Goal: Task Accomplishment & Management: Use online tool/utility

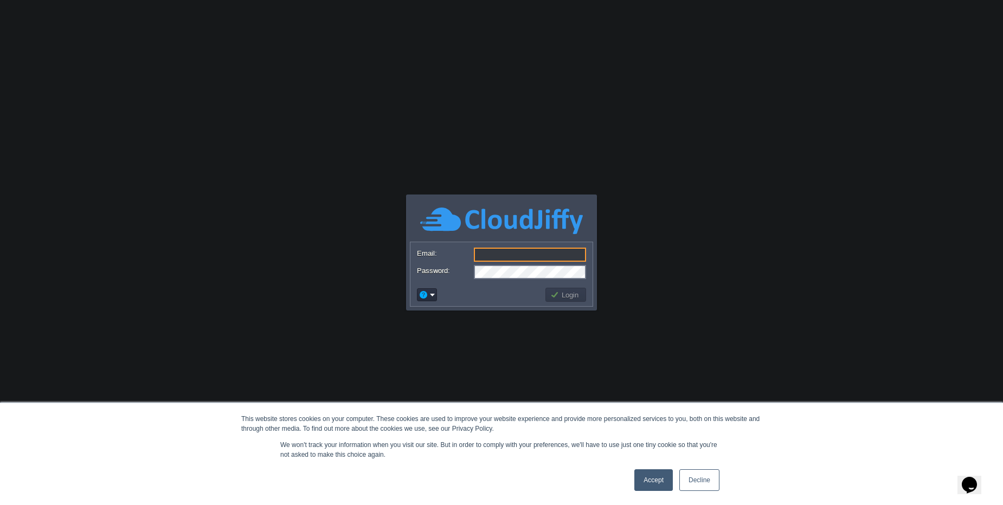
click at [657, 474] on link "Accept" at bounding box center [653, 480] width 38 height 22
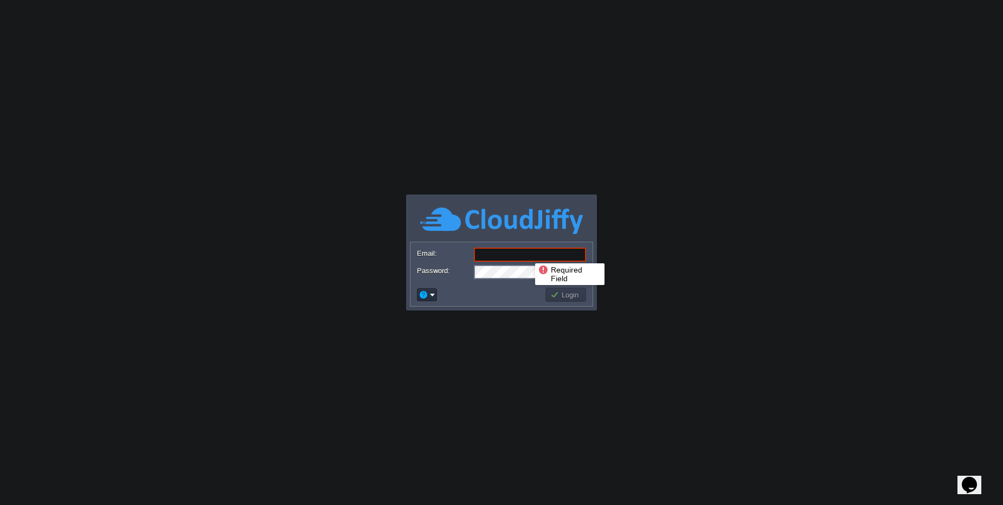
click at [527, 254] on input "Email:" at bounding box center [530, 255] width 112 height 14
type input "[PERSON_NAME][EMAIL_ADDRESS][DOMAIN_NAME]"
click at [572, 301] on td "Login" at bounding box center [565, 295] width 41 height 14
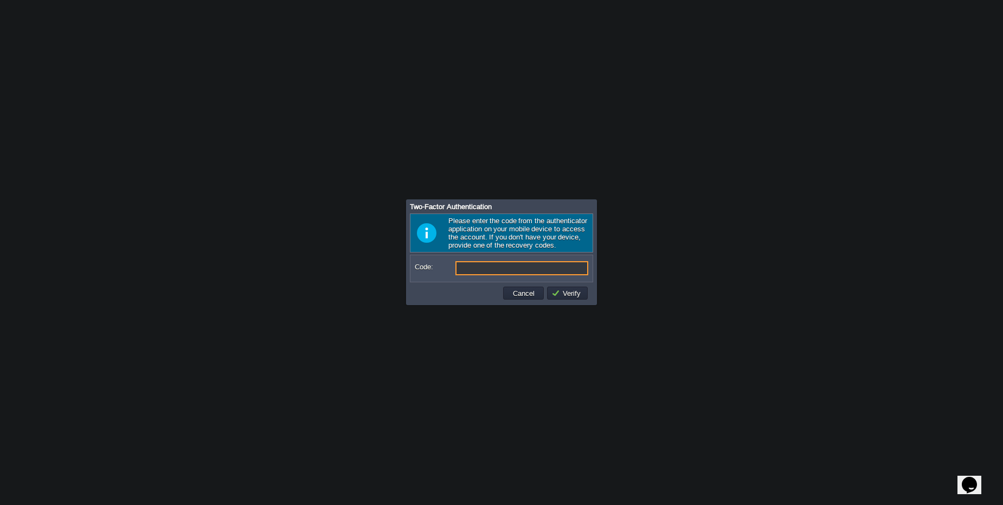
click at [478, 269] on input "Code:" at bounding box center [521, 268] width 133 height 14
type input "9"
type input "659287"
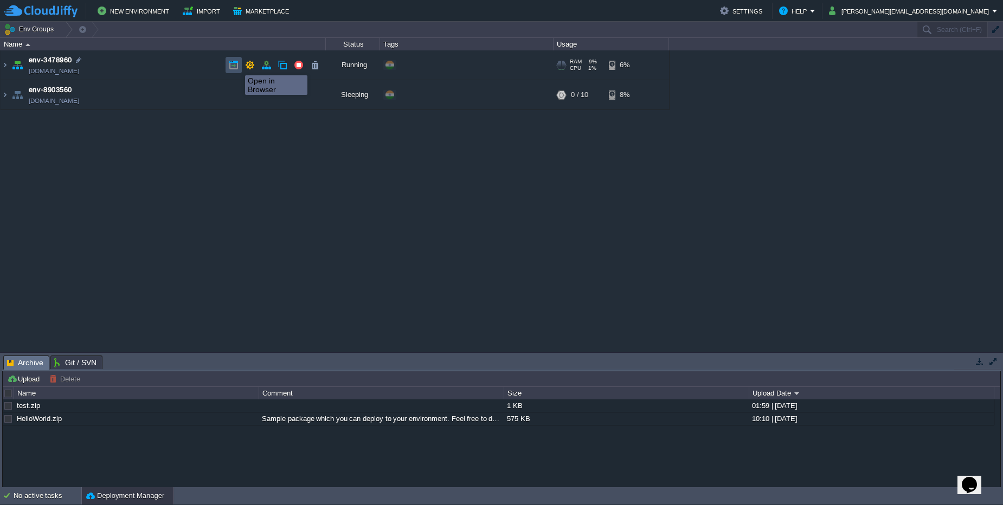
click at [237, 66] on button "button" at bounding box center [234, 65] width 10 height 10
click at [137, 76] on td "env-3478960 [DOMAIN_NAME]" at bounding box center [163, 65] width 325 height 30
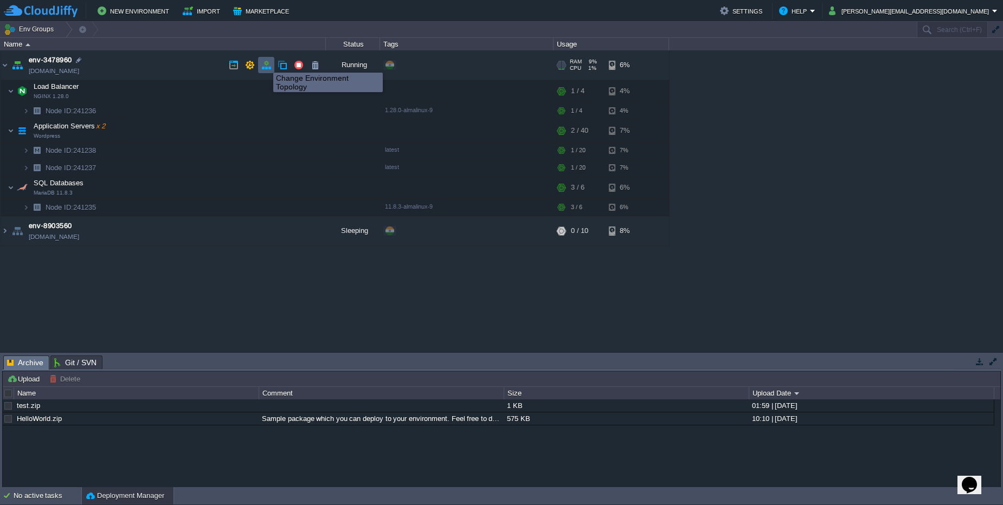
click at [265, 63] on button "button" at bounding box center [266, 65] width 10 height 10
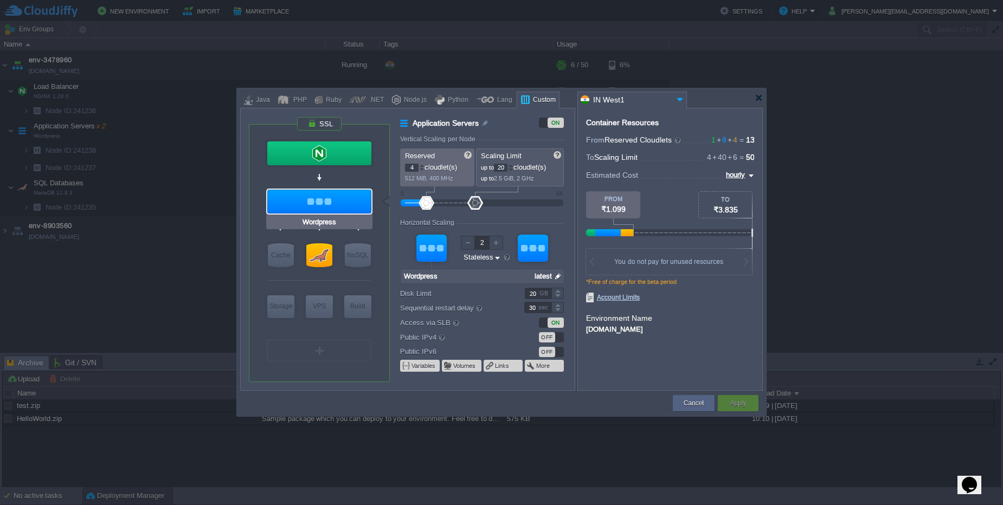
click at [336, 198] on div at bounding box center [319, 202] width 104 height 24
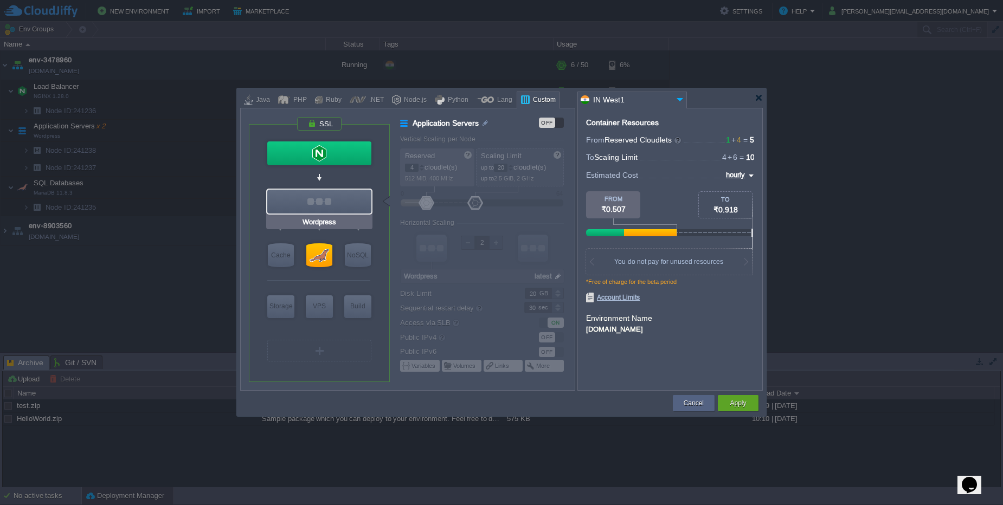
click at [336, 198] on div at bounding box center [319, 202] width 104 height 24
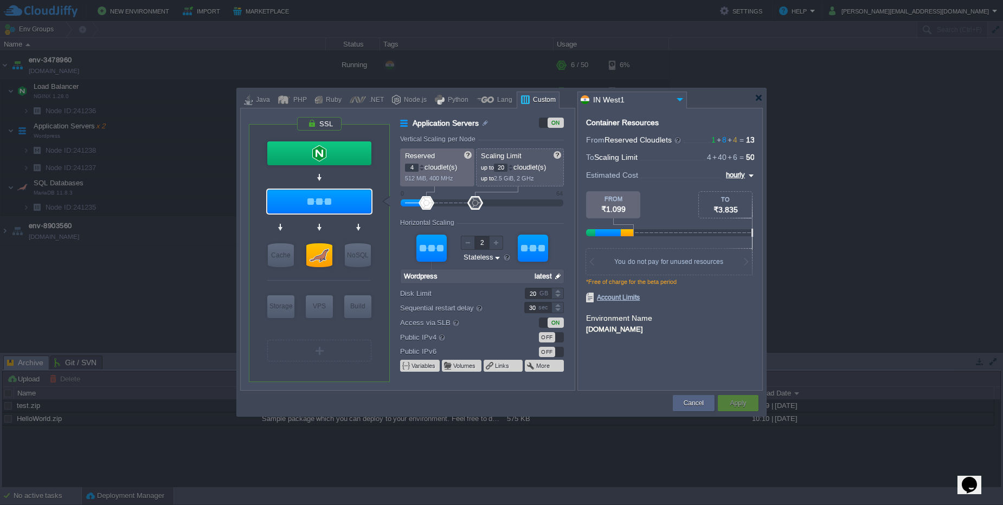
click at [552, 325] on div "ON" at bounding box center [555, 323] width 16 height 10
type input "NGINX 1.28.0"
click at [314, 150] on div at bounding box center [319, 153] width 104 height 24
type input "Load Balancer"
type input "1"
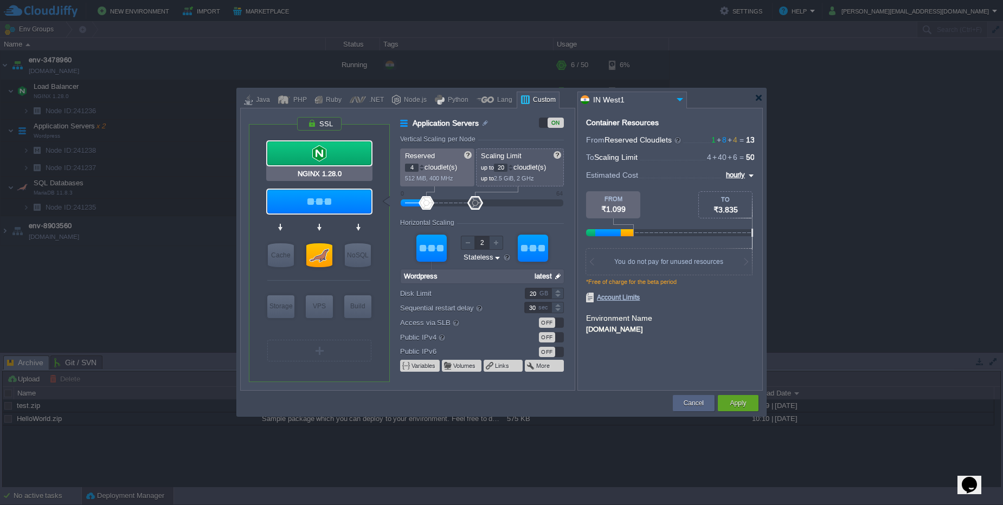
type input "4"
type input "1"
type input "NGINX 1.28.0"
type input "null"
type input "1.28.0-almalinux-9"
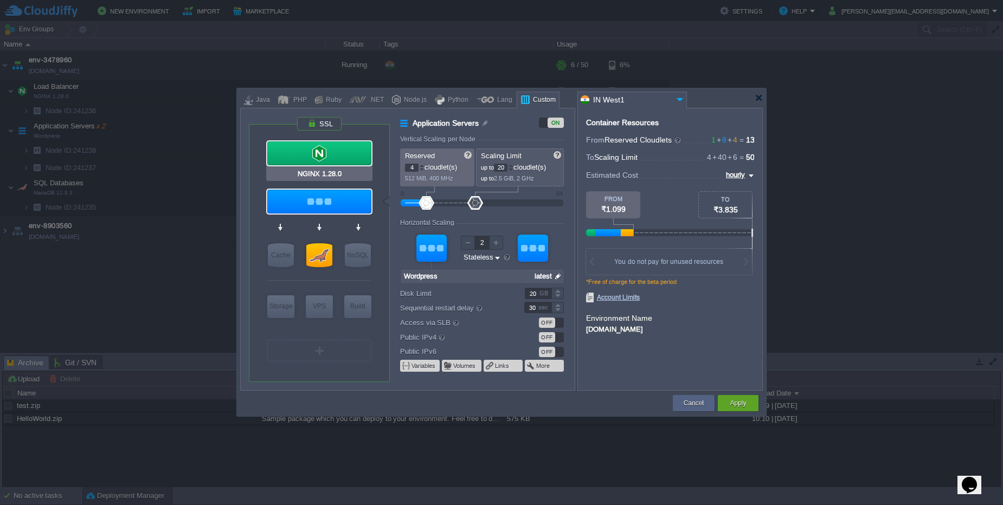
type input "Stateful"
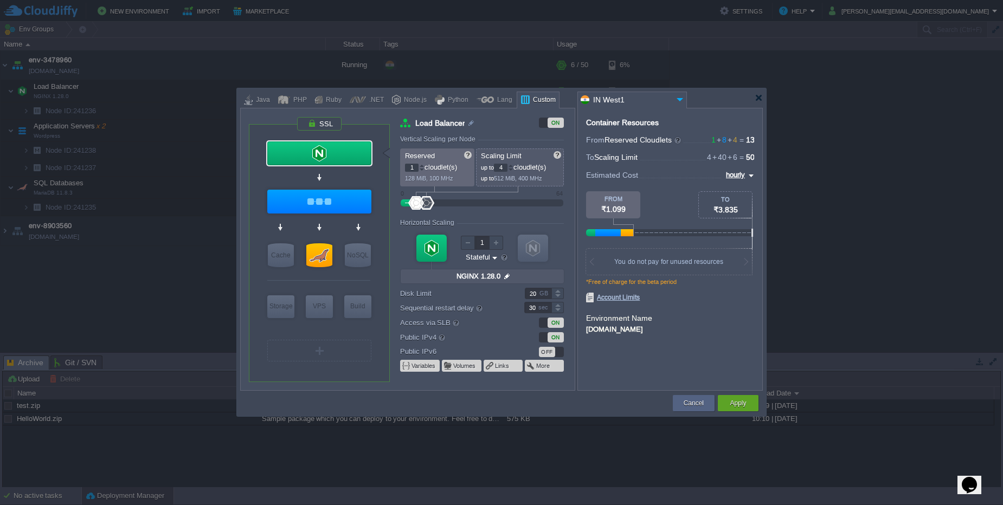
click at [555, 337] on div "ON" at bounding box center [555, 337] width 16 height 10
click at [737, 405] on button "Apply" at bounding box center [738, 403] width 16 height 11
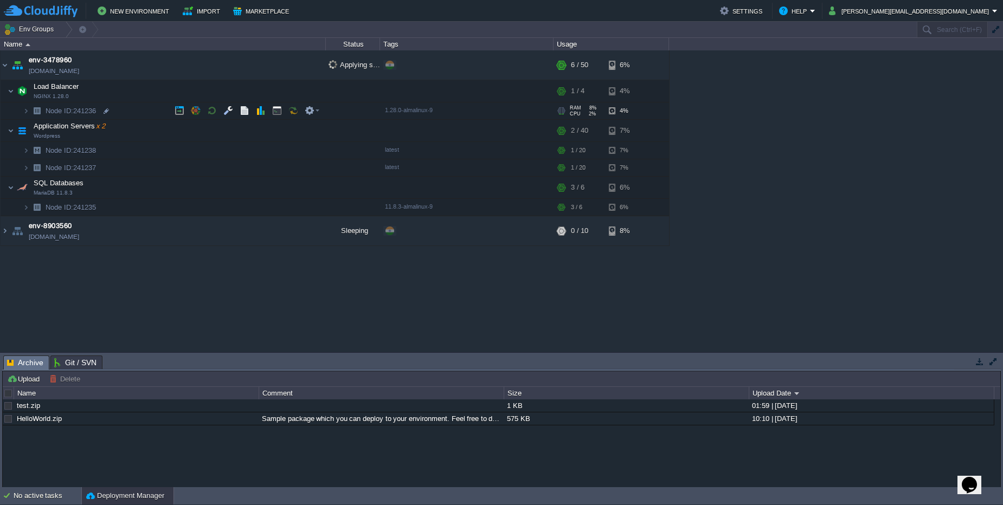
click at [21, 109] on img at bounding box center [15, 107] width 15 height 10
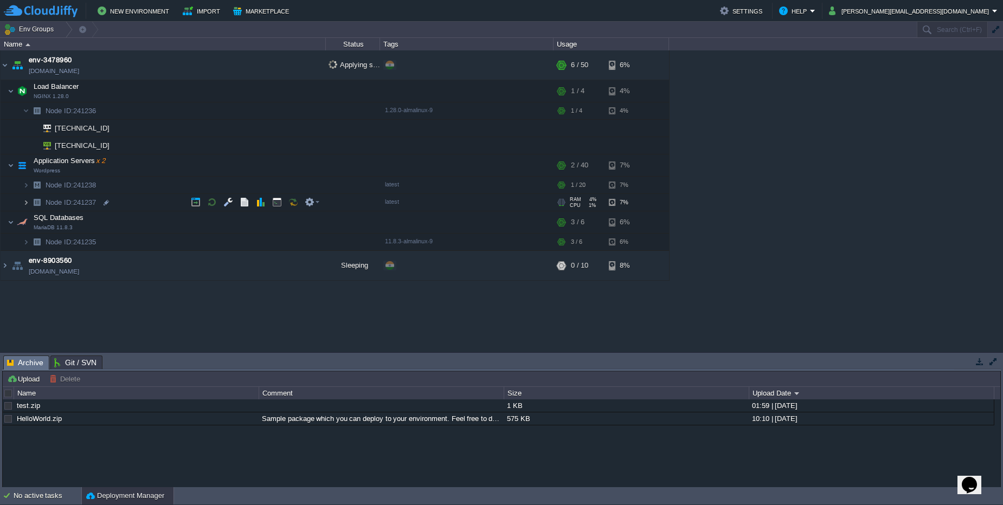
click at [23, 199] on img at bounding box center [26, 202] width 7 height 17
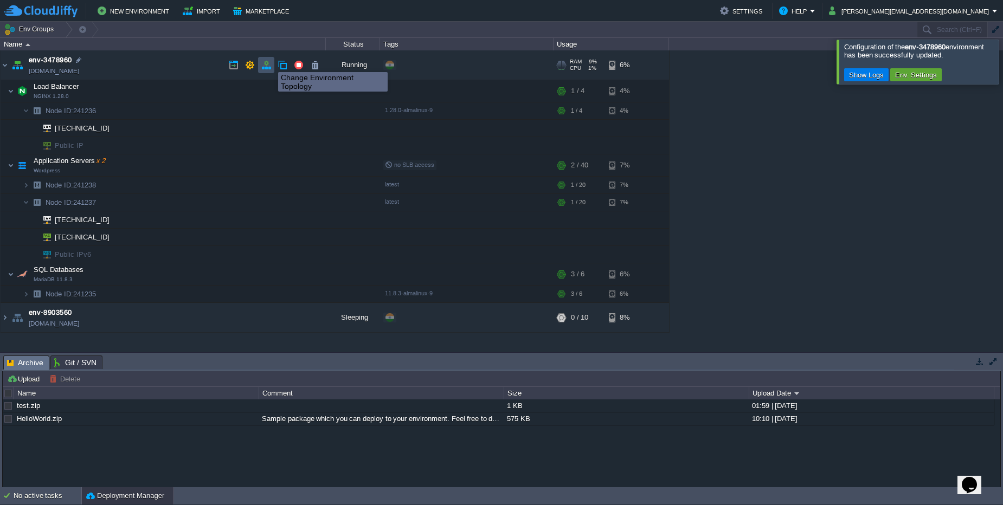
click at [270, 62] on button "button" at bounding box center [266, 65] width 10 height 10
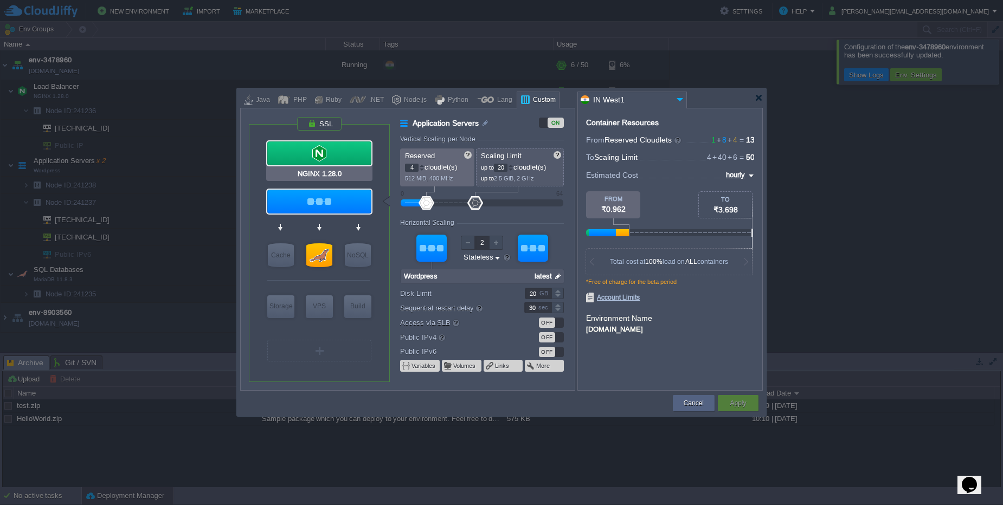
type input "Wordpress"
click at [319, 199] on div at bounding box center [319, 202] width 104 height 24
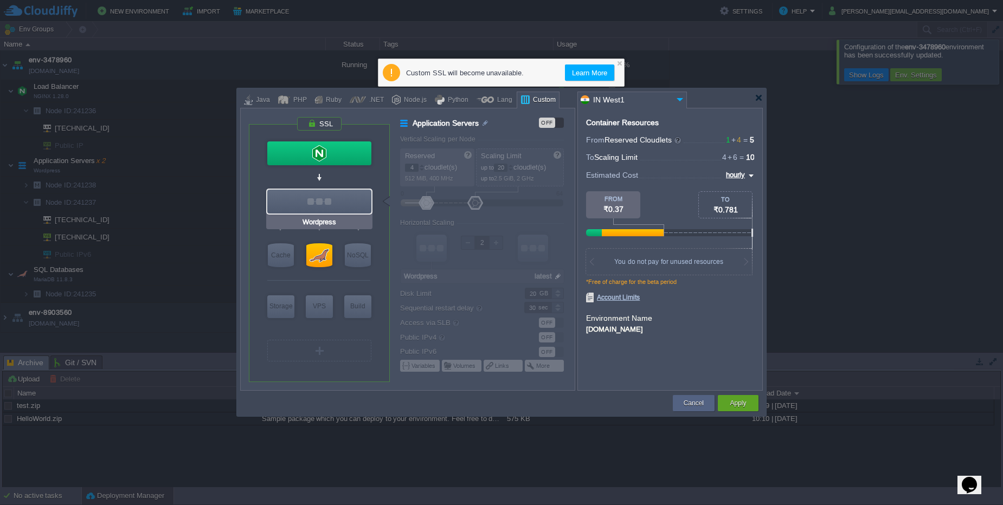
click at [319, 199] on div at bounding box center [319, 202] width 104 height 24
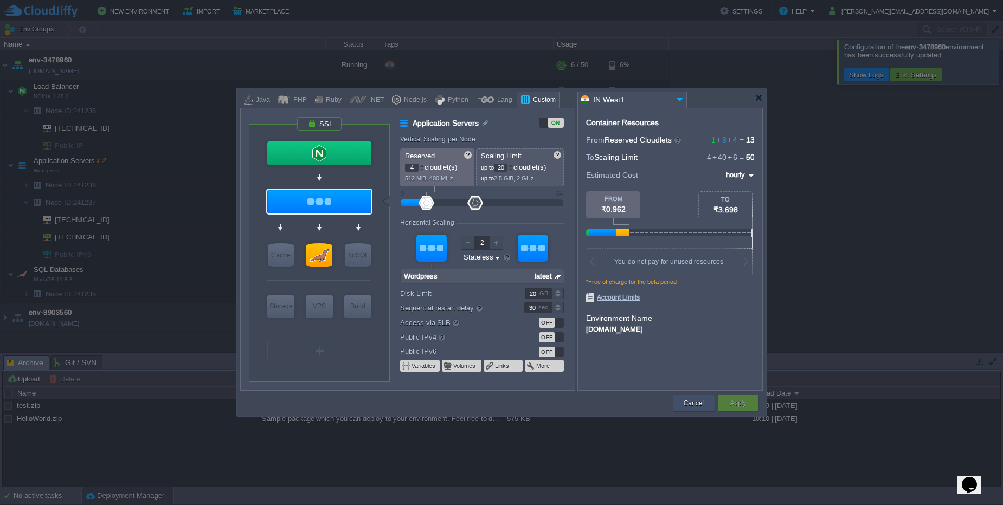
click at [694, 407] on button "Cancel" at bounding box center [694, 403] width 20 height 11
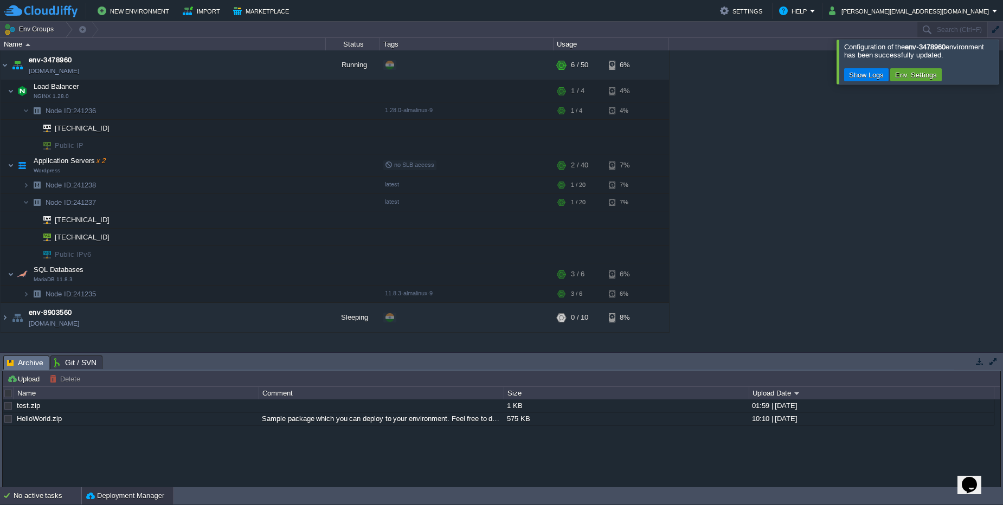
click at [57, 501] on div "No active tasks" at bounding box center [48, 495] width 68 height 17
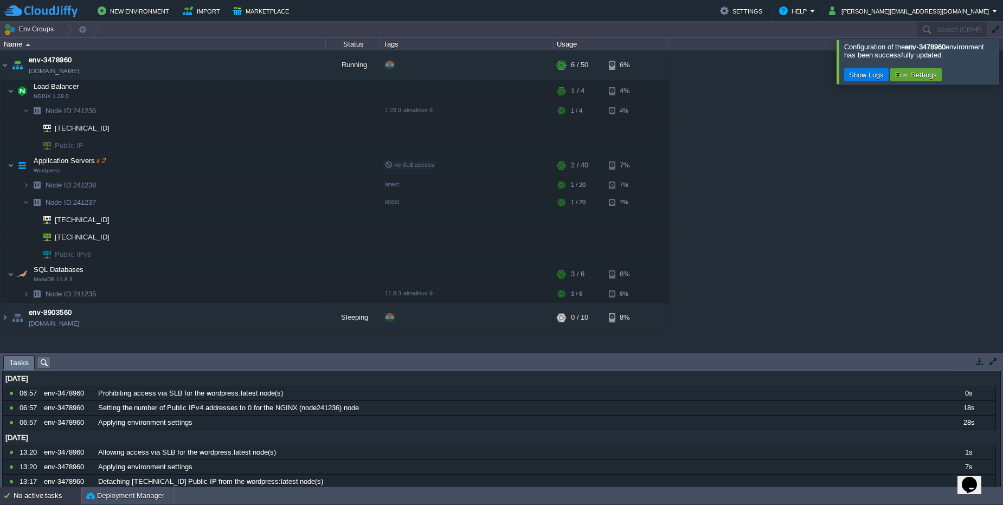
click at [40, 497] on div "No active tasks" at bounding box center [48, 495] width 68 height 17
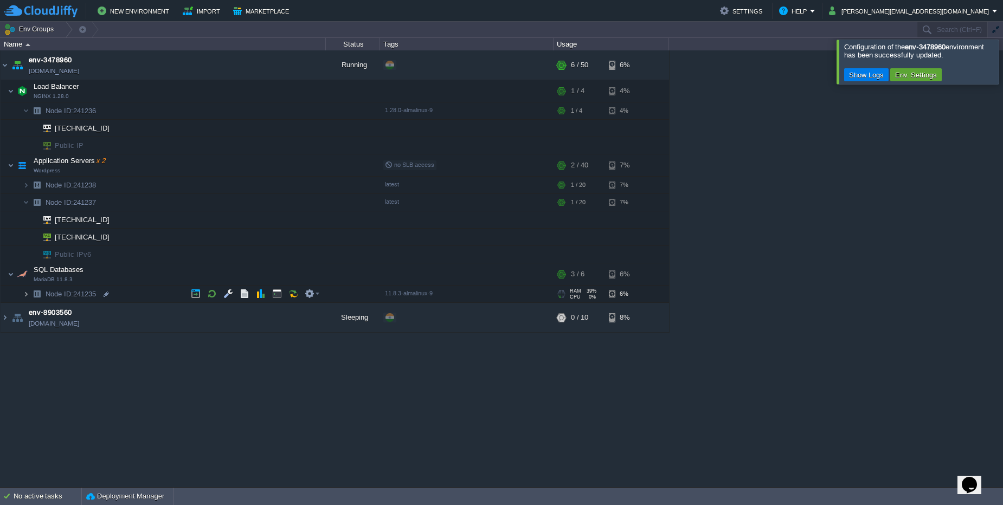
click at [28, 296] on img at bounding box center [26, 294] width 7 height 17
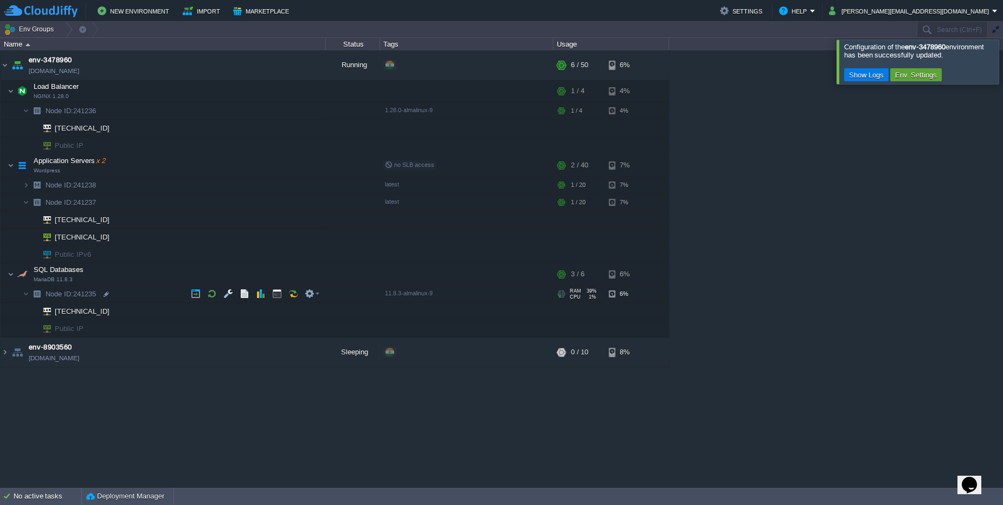
click at [86, 294] on span "Node ID: 241235" at bounding box center [70, 293] width 53 height 9
click at [86, 294] on input "241235" at bounding box center [184, 294] width 281 height 14
click at [315, 67] on button "button" at bounding box center [315, 65] width 10 height 10
